Goal: Task Accomplishment & Management: Manage account settings

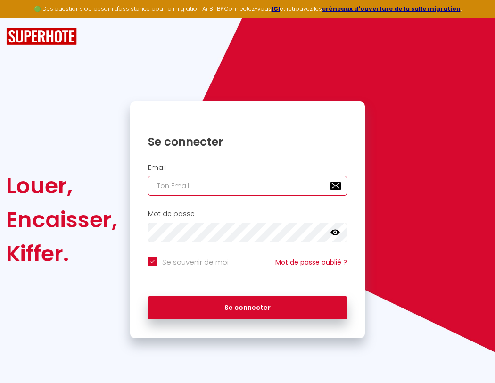
type input "s"
checkbox input "true"
type input "su"
checkbox input "true"
type input "sup"
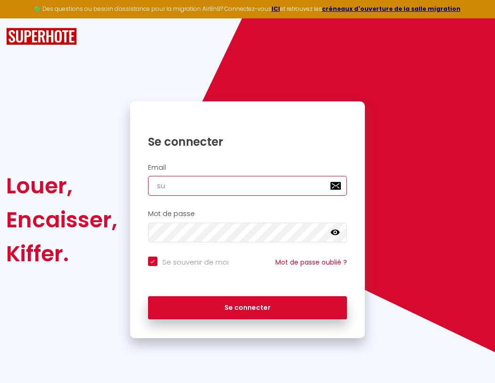
checkbox input "true"
type input "supe"
checkbox input "true"
type input "super"
checkbox input "true"
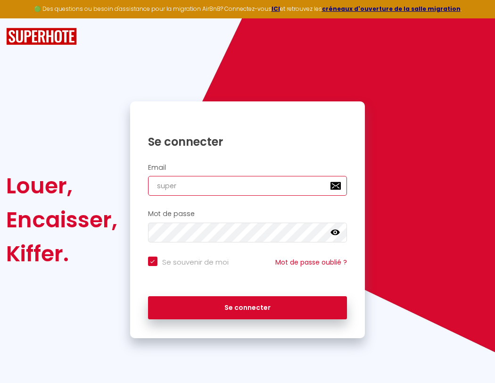
type input "superb"
checkbox input "true"
type input "superbo"
checkbox input "true"
type input "s"
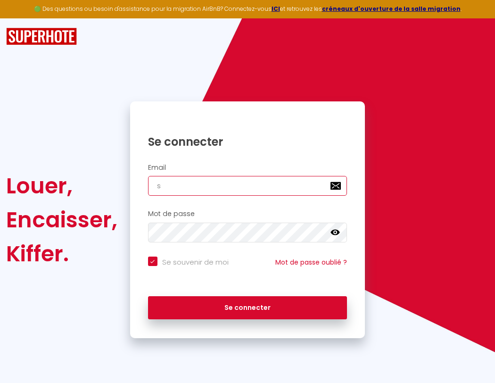
checkbox input "true"
type input "su"
checkbox input "true"
type input "sup"
checkbox input "true"
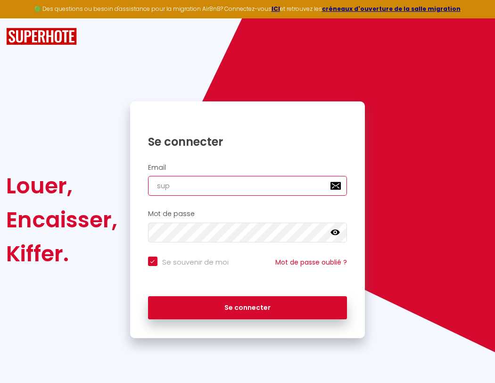
type input "supe"
checkbox input "true"
type input "super"
checkbox input "true"
type input "superb"
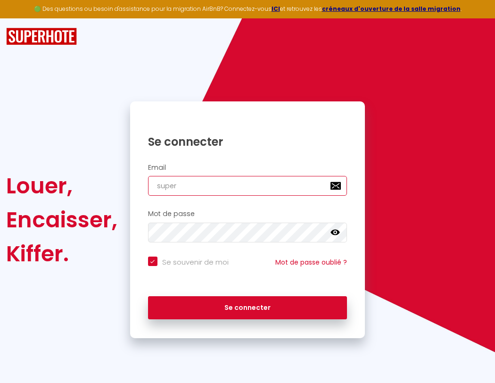
checkbox input "true"
type input "superbo"
checkbox input "true"
type input "superbor"
checkbox input "true"
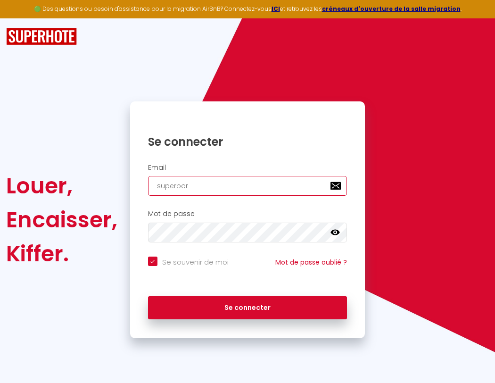
type input "superbord"
checkbox input "true"
type input "s"
checkbox input "true"
type input "su"
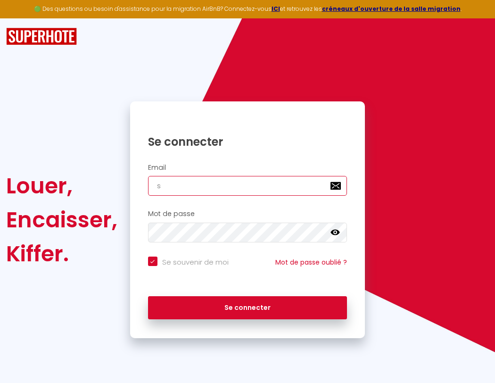
checkbox input "true"
type input "sup"
checkbox input "true"
type input "supe"
checkbox input "true"
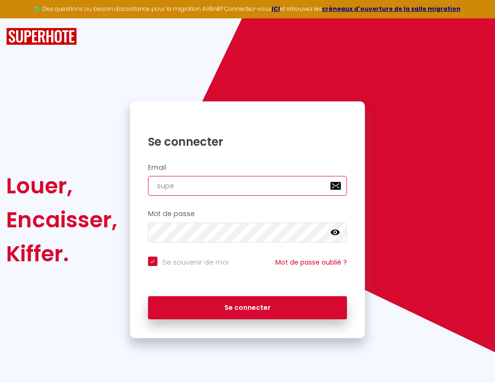
type input "superbordeaux"
checkbox input "true"
type input "super"
checkbox input "true"
type input "superbordeaux@"
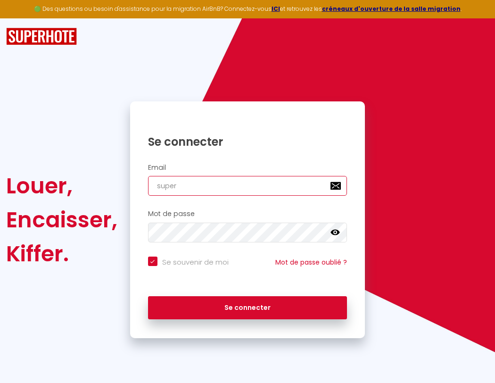
checkbox input "true"
type input "superb"
checkbox input "true"
